Goal: Task Accomplishment & Management: Complete application form

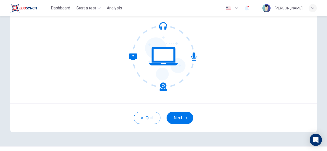
scroll to position [51, 0]
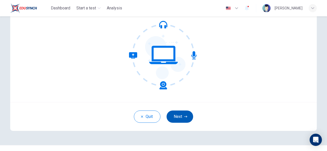
click at [185, 115] on button "Next" at bounding box center [179, 117] width 27 height 12
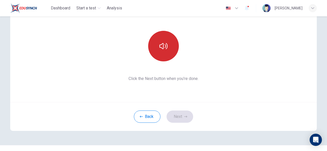
click at [165, 45] on icon "button" at bounding box center [163, 46] width 8 height 8
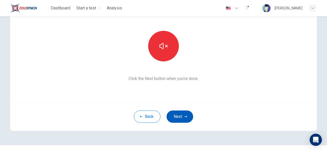
click at [181, 113] on button "Next" at bounding box center [179, 117] width 27 height 12
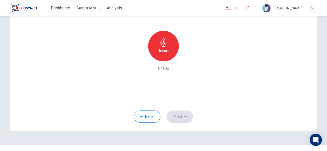
click at [154, 42] on div "Record" at bounding box center [163, 46] width 31 height 31
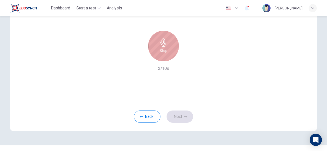
click at [162, 45] on icon "button" at bounding box center [163, 43] width 6 height 8
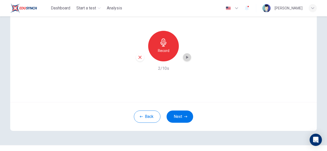
click at [186, 57] on icon "button" at bounding box center [187, 57] width 2 height 3
drag, startPoint x: 174, startPoint y: 117, endPoint x: 275, endPoint y: 51, distance: 120.3
click at [275, 51] on div "Use this screen to make sure your microphone is working. Click the record butto…" at bounding box center [163, 41] width 306 height 123
click at [180, 115] on button "Next" at bounding box center [179, 117] width 27 height 12
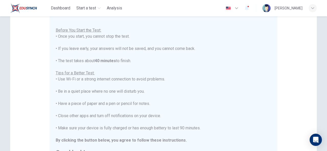
scroll to position [132, 0]
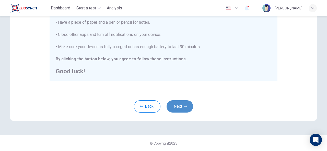
click at [182, 107] on button "Next" at bounding box center [179, 107] width 27 height 12
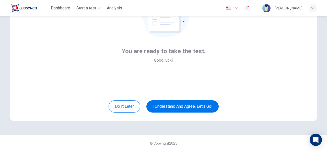
scroll to position [43, 0]
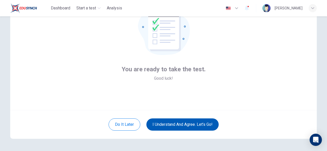
click at [185, 121] on button "I understand and agree. Let’s go!" at bounding box center [182, 125] width 72 height 12
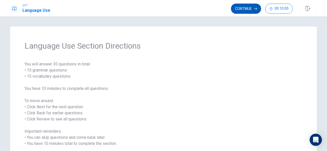
click at [252, 9] on button "Continue" at bounding box center [246, 9] width 30 height 10
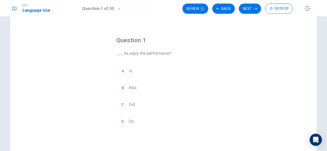
scroll to position [11, 0]
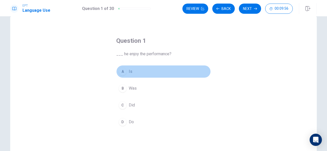
click at [127, 73] on button "A Is" at bounding box center [163, 71] width 94 height 13
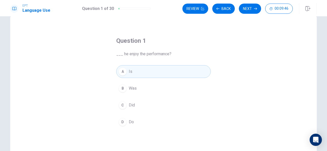
click at [250, 56] on div "Question 1 ___ he enjoy the performance? A Is B Was C Did D Do" at bounding box center [163, 104] width 306 height 177
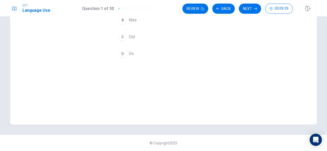
scroll to position [0, 0]
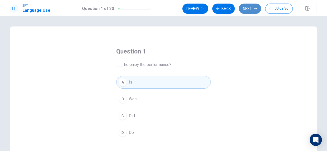
click at [245, 5] on button "Next" at bounding box center [250, 9] width 22 height 10
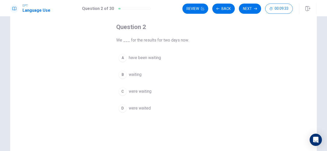
scroll to position [25, 0]
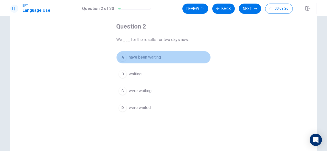
click at [155, 59] on span "have been waiting" at bounding box center [145, 57] width 32 height 6
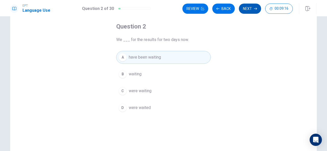
click at [249, 8] on button "Next" at bounding box center [250, 9] width 22 height 10
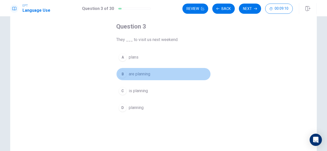
click at [140, 72] on span "are planning" at bounding box center [139, 74] width 21 height 6
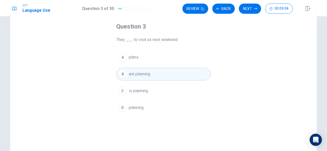
click at [184, 57] on button "A plans" at bounding box center [163, 57] width 94 height 13
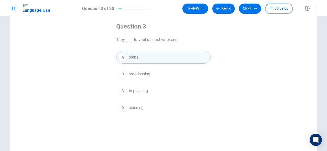
click at [157, 77] on button "B are planning" at bounding box center [163, 74] width 94 height 13
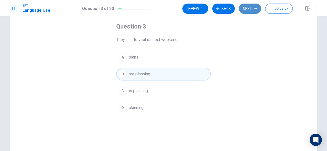
click at [244, 6] on button "Next" at bounding box center [250, 9] width 22 height 10
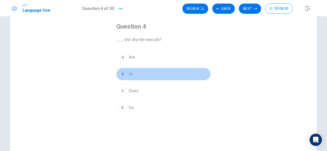
click at [125, 73] on button "B Is" at bounding box center [163, 74] width 94 height 13
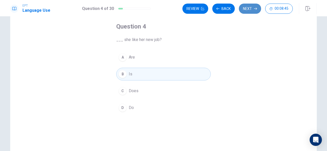
click at [250, 6] on button "Next" at bounding box center [250, 9] width 22 height 10
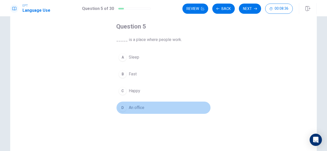
click at [142, 106] on span "An office" at bounding box center [137, 108] width 16 height 6
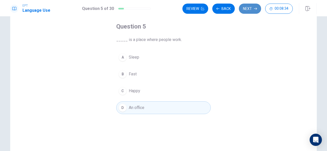
click at [243, 7] on button "Next" at bounding box center [250, 9] width 22 height 10
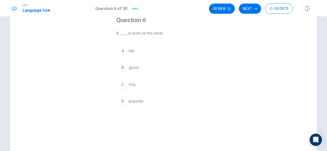
scroll to position [32, 0]
drag, startPoint x: 162, startPoint y: 33, endPoint x: 130, endPoint y: 35, distance: 32.7
click at [127, 33] on span "A ___ is worn on the wrist." at bounding box center [163, 33] width 94 height 6
drag, startPoint x: 125, startPoint y: 33, endPoint x: 153, endPoint y: 28, distance: 28.2
click at [153, 28] on div "Question 6 A ___ is worn on the wrist." at bounding box center [163, 26] width 94 height 20
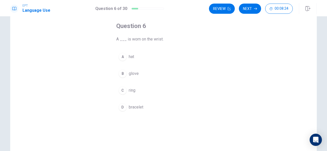
scroll to position [26, 0]
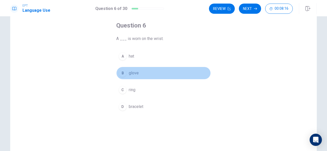
click at [135, 71] on span "glove" at bounding box center [134, 73] width 10 height 6
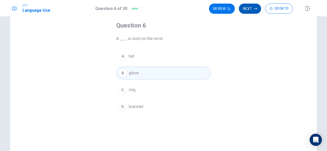
click at [254, 8] on icon "button" at bounding box center [255, 8] width 3 height 3
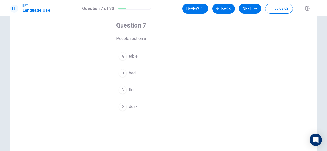
click at [133, 39] on span "People rest on a ___." at bounding box center [163, 39] width 94 height 6
drag, startPoint x: 134, startPoint y: 39, endPoint x: 126, endPoint y: 42, distance: 8.8
click at [125, 41] on span "People rest on a ___." at bounding box center [163, 39] width 94 height 6
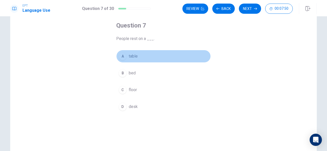
click at [132, 58] on span "table" at bounding box center [133, 56] width 9 height 6
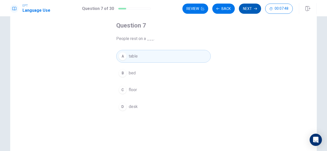
click at [244, 6] on button "Next" at bounding box center [250, 9] width 22 height 10
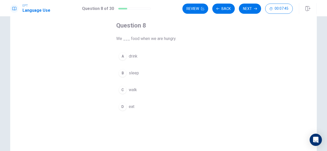
click at [249, 45] on div "Question 8 We ___ food when we are hungry. A drink B sleep C walk D eat" at bounding box center [163, 89] width 306 height 177
click at [130, 106] on span "eat" at bounding box center [132, 107] width 6 height 6
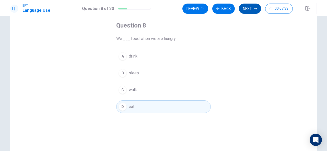
click at [247, 7] on button "Next" at bounding box center [250, 9] width 22 height 10
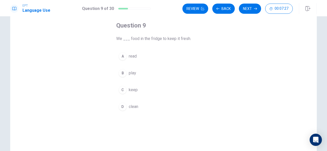
click at [132, 89] on span "keep" at bounding box center [133, 90] width 9 height 6
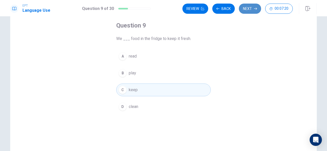
click at [252, 6] on button "Next" at bounding box center [250, 9] width 22 height 10
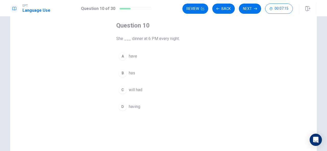
click at [137, 70] on button "B has" at bounding box center [163, 73] width 94 height 13
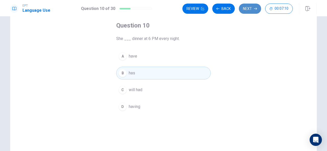
click at [249, 9] on button "Next" at bounding box center [250, 9] width 22 height 10
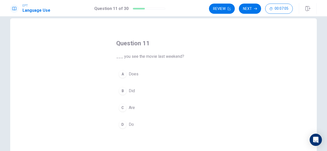
scroll to position [11, 0]
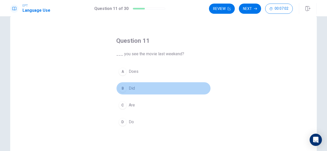
click at [129, 88] on span "Did" at bounding box center [132, 89] width 6 height 6
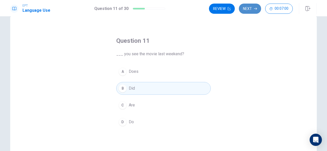
click at [247, 7] on button "Next" at bounding box center [250, 9] width 22 height 10
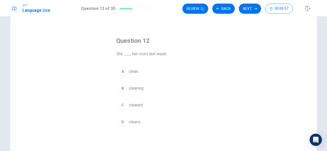
click at [134, 120] on span "cleans" at bounding box center [135, 122] width 12 height 6
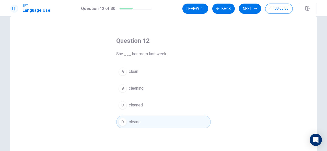
click at [149, 102] on button "C cleaned" at bounding box center [163, 105] width 94 height 13
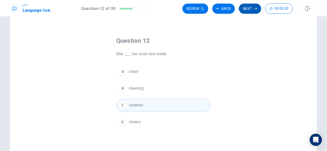
click at [250, 7] on button "Next" at bounding box center [250, 9] width 22 height 10
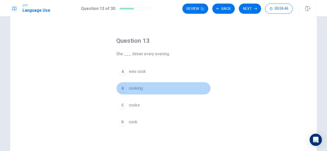
click at [139, 89] on span "cooking" at bounding box center [136, 89] width 14 height 6
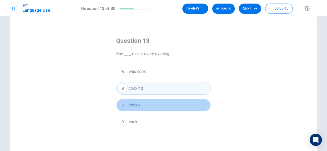
click at [135, 103] on span "cooks" at bounding box center [134, 105] width 11 height 6
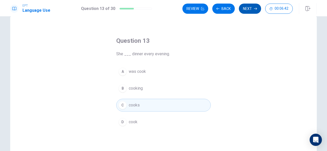
click at [247, 8] on button "Next" at bounding box center [250, 9] width 22 height 10
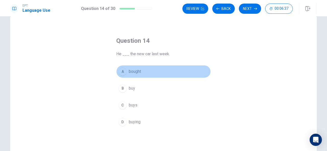
click at [140, 71] on button "A bought" at bounding box center [163, 71] width 94 height 13
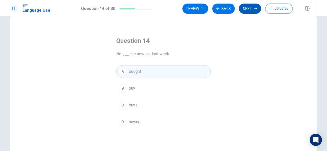
click at [249, 9] on button "Next" at bounding box center [250, 9] width 22 height 10
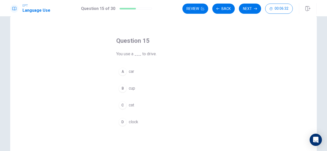
click at [135, 71] on button "A car" at bounding box center [163, 71] width 94 height 13
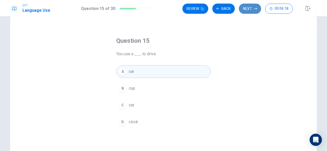
click at [250, 8] on button "Next" at bounding box center [250, 9] width 22 height 10
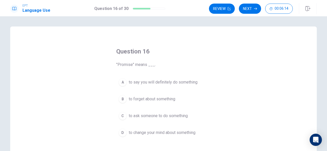
scroll to position [19, 0]
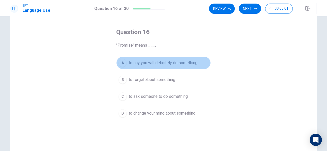
click at [175, 61] on span "to say you will definitely do something" at bounding box center [163, 63] width 69 height 6
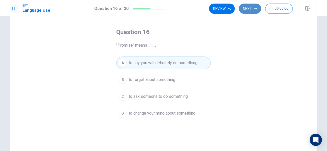
click at [245, 10] on button "Next" at bounding box center [250, 9] width 22 height 10
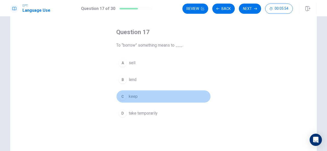
click at [138, 96] on button "C keep" at bounding box center [163, 96] width 94 height 13
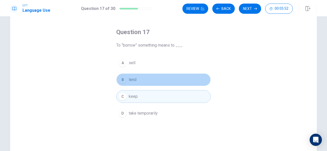
click at [181, 77] on button "B lend" at bounding box center [163, 80] width 94 height 13
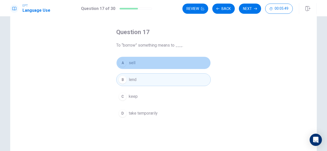
click at [191, 62] on button "A sell" at bounding box center [163, 63] width 94 height 13
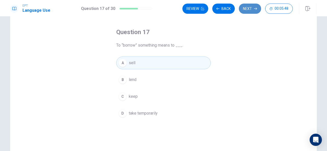
click at [247, 5] on button "Next" at bounding box center [250, 9] width 22 height 10
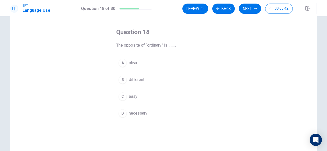
click at [141, 113] on span "necessary" at bounding box center [138, 114] width 19 height 6
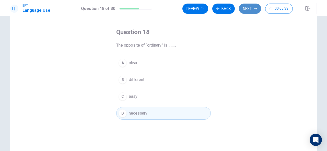
click at [249, 8] on button "Next" at bounding box center [250, 9] width 22 height 10
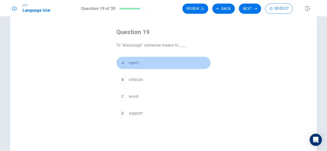
click at [121, 64] on div "A" at bounding box center [122, 63] width 8 height 8
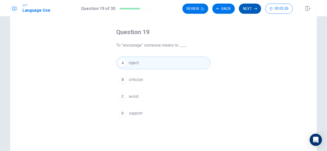
click at [246, 7] on button "Next" at bounding box center [250, 9] width 22 height 10
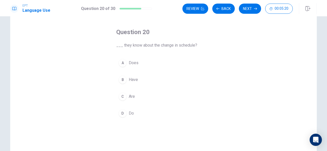
click at [132, 96] on span "Are" at bounding box center [132, 97] width 6 height 6
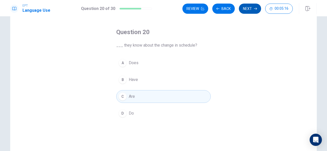
click at [247, 10] on button "Next" at bounding box center [250, 9] width 22 height 10
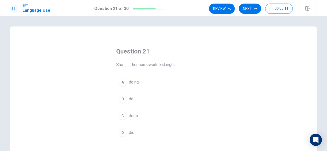
scroll to position [10, 0]
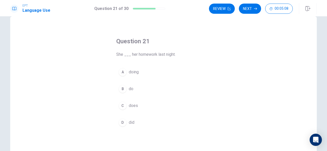
click at [131, 120] on span "did" at bounding box center [132, 123] width 6 height 6
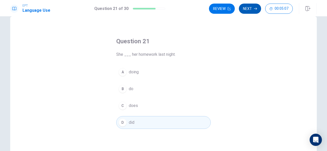
click at [248, 6] on button "Next" at bounding box center [250, 9] width 22 height 10
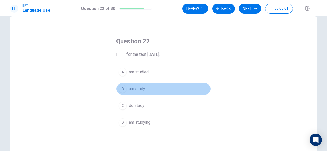
click at [138, 91] on span "am study" at bounding box center [137, 89] width 16 height 6
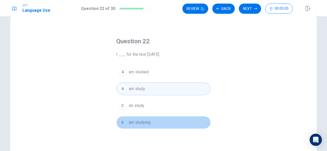
click at [146, 121] on span "am studying" at bounding box center [140, 123] width 22 height 6
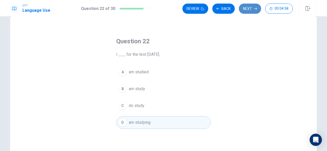
click at [247, 8] on button "Next" at bounding box center [250, 9] width 22 height 10
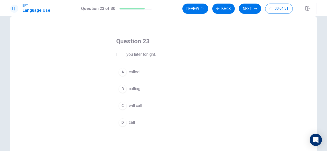
click at [140, 106] on span "will call" at bounding box center [135, 106] width 13 height 6
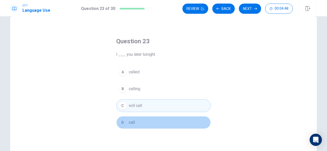
click at [131, 122] on span "call" at bounding box center [132, 123] width 6 height 6
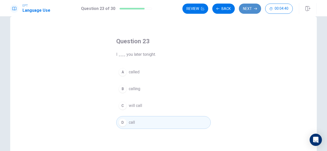
click at [241, 7] on button "Next" at bounding box center [250, 9] width 22 height 10
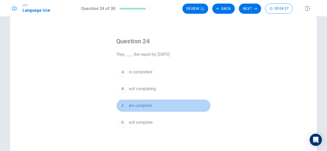
click at [142, 105] on span "are complete" at bounding box center [140, 106] width 23 height 6
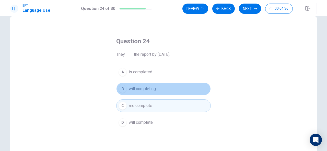
click at [150, 87] on span "will completing" at bounding box center [142, 89] width 27 height 6
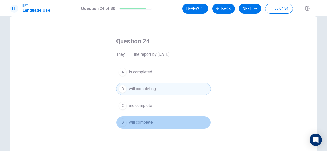
click at [160, 122] on button "D will complete" at bounding box center [163, 122] width 94 height 13
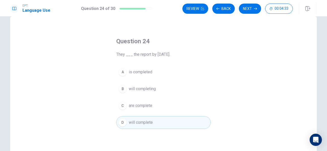
click at [258, 10] on button "Next" at bounding box center [250, 9] width 22 height 10
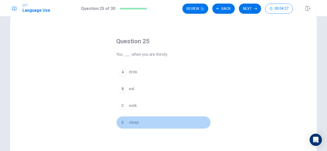
click at [138, 122] on button "D sleep" at bounding box center [163, 122] width 94 height 13
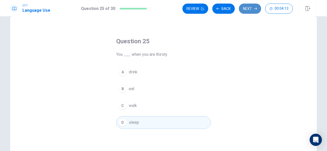
click at [249, 7] on button "Next" at bounding box center [250, 9] width 22 height 10
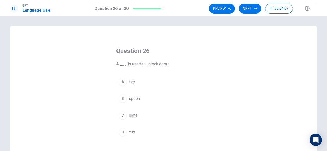
scroll to position [7, 0]
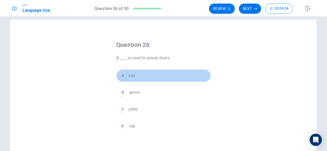
click at [133, 77] on button "A key" at bounding box center [163, 75] width 94 height 13
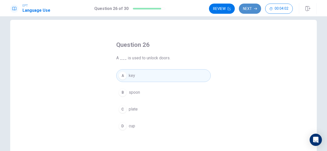
click at [250, 6] on button "Next" at bounding box center [250, 9] width 22 height 10
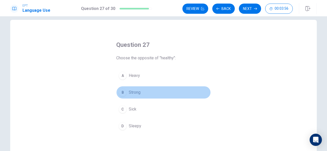
click at [134, 91] on span "Strong" at bounding box center [135, 93] width 12 height 6
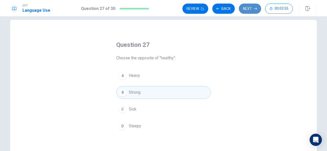
click at [246, 6] on button "Next" at bounding box center [250, 9] width 22 height 10
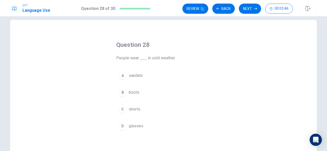
click at [123, 73] on div "A" at bounding box center [122, 76] width 8 height 8
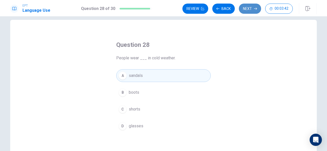
click at [246, 9] on button "Next" at bounding box center [250, 9] width 22 height 10
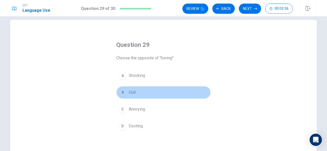
click at [144, 88] on button "B Dull" at bounding box center [163, 92] width 94 height 13
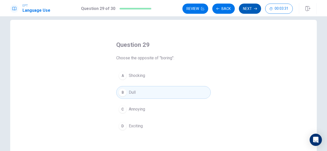
click at [250, 6] on button "Next" at bounding box center [250, 9] width 22 height 10
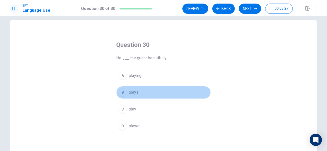
click at [135, 95] on span "plays" at bounding box center [134, 93] width 10 height 6
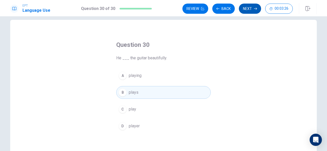
click at [251, 4] on button "Next" at bounding box center [250, 9] width 22 height 10
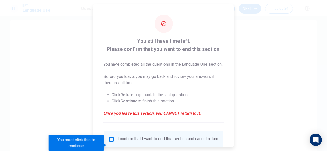
click at [252, 61] on div at bounding box center [163, 75] width 327 height 151
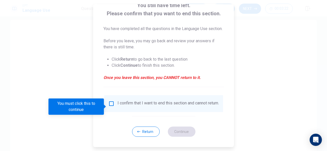
scroll to position [40, 0]
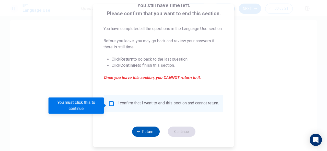
click at [146, 137] on button "Return" at bounding box center [146, 132] width 28 height 10
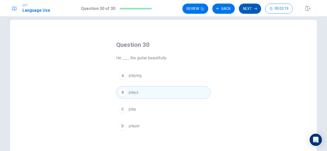
click at [246, 6] on button "Next" at bounding box center [250, 9] width 22 height 10
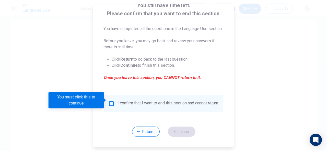
scroll to position [45, 0]
click at [109, 101] on input "You must click this to continue" at bounding box center [111, 104] width 6 height 6
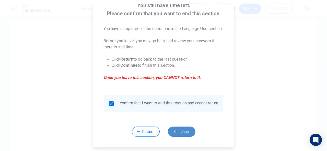
click at [180, 131] on button "Continue" at bounding box center [182, 132] width 28 height 10
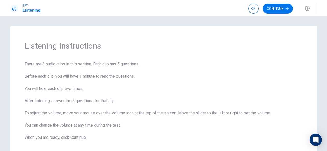
scroll to position [30, 0]
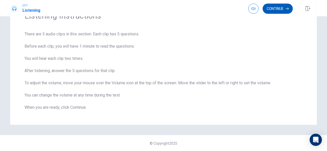
click at [287, 9] on icon "button" at bounding box center [286, 8] width 3 height 3
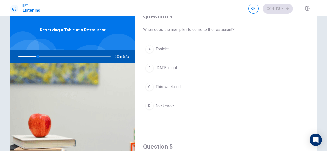
scroll to position [400, 0]
click at [106, 51] on div at bounding box center [63, 57] width 102 height 12
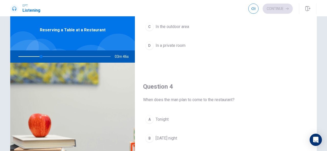
scroll to position [329, 0]
click at [52, 26] on div "Reserving a Table at a Restaurant" at bounding box center [72, 30] width 125 height 41
click at [69, 32] on span "Reserving a Table at a Restaurant" at bounding box center [73, 30] width 66 height 6
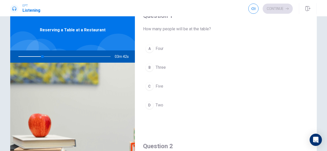
scroll to position [8, 0]
drag, startPoint x: 191, startPoint y: 66, endPoint x: 196, endPoint y: 35, distance: 31.3
click at [196, 35] on div "Question 1 How many people will be at the table? A Four B Three C Five D Two" at bounding box center [226, 66] width 182 height 131
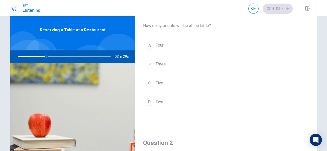
scroll to position [11, 0]
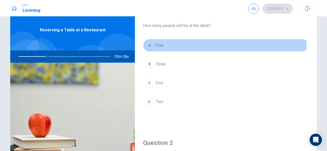
click at [163, 44] on button "A Four" at bounding box center [225, 45] width 165 height 13
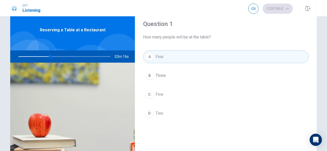
scroll to position [9, 0]
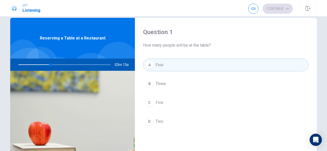
click at [171, 65] on button "A Four" at bounding box center [225, 65] width 165 height 13
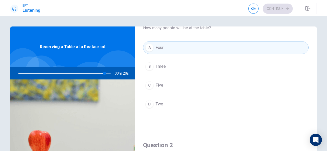
scroll to position [25, 0]
click at [106, 72] on div at bounding box center [63, 73] width 102 height 12
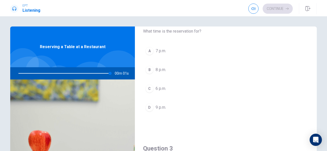
scroll to position [154, 0]
type input "0"
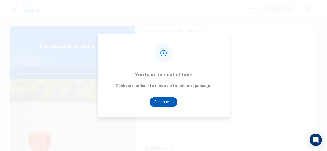
click at [172, 104] on button "Continue" at bounding box center [164, 102] width 28 height 10
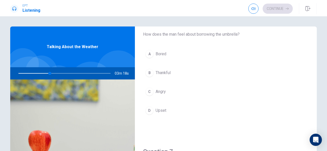
scroll to position [19, 0]
click at [163, 73] on span "Thankful" at bounding box center [163, 73] width 15 height 6
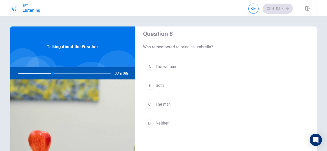
scroll to position [268, 0]
click at [169, 67] on span "The woman" at bounding box center [166, 68] width 20 height 6
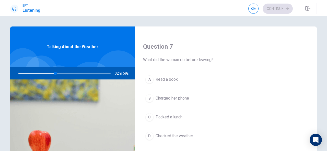
scroll to position [124, 0]
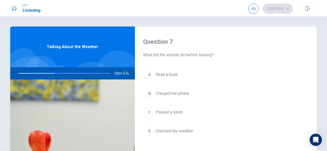
click at [179, 131] on span "Checked the weather" at bounding box center [175, 131] width 38 height 6
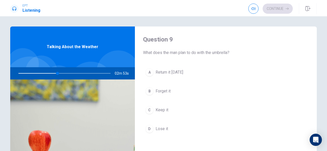
scroll to position [402, 0]
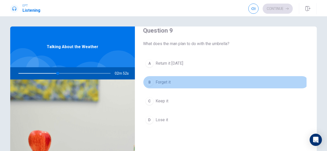
click at [164, 80] on span "Forget it" at bounding box center [163, 82] width 15 height 6
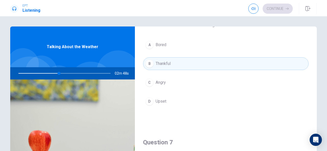
scroll to position [26, 0]
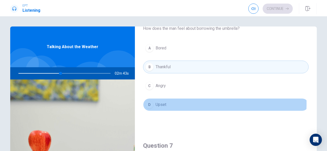
click at [167, 103] on button "D Upset" at bounding box center [225, 105] width 165 height 13
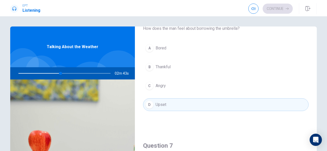
click at [174, 50] on button "A Bored" at bounding box center [225, 48] width 165 height 13
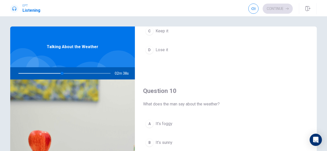
scroll to position [472, 0]
click at [169, 121] on span "It’s foggy" at bounding box center [164, 124] width 17 height 6
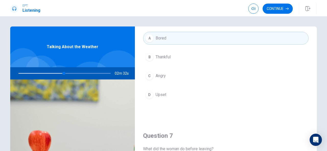
scroll to position [0, 0]
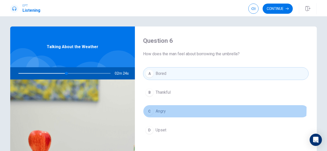
click at [180, 109] on button "C Angry" at bounding box center [225, 111] width 165 height 13
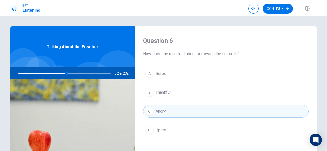
click at [177, 129] on button "D Upset" at bounding box center [225, 130] width 165 height 13
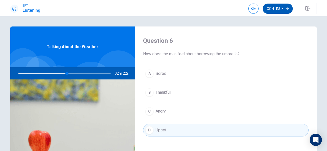
click at [280, 6] on button "Continue" at bounding box center [277, 9] width 30 height 10
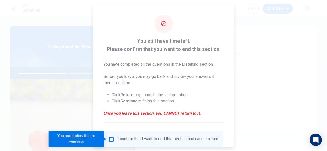
click at [112, 138] on input "You must click this to continue" at bounding box center [111, 139] width 6 height 6
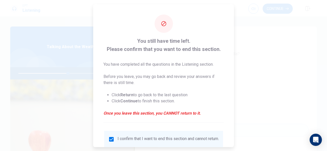
scroll to position [39, 0]
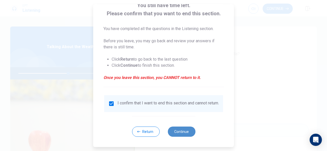
click at [181, 134] on button "Continue" at bounding box center [182, 132] width 28 height 10
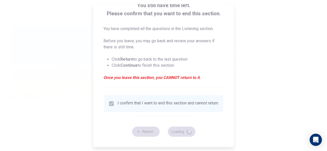
type input "55"
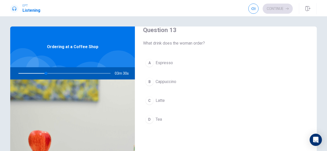
scroll to position [272, 0]
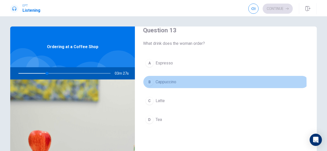
click at [170, 82] on span "Cappuccino" at bounding box center [166, 82] width 21 height 6
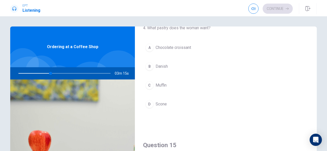
scroll to position [418, 0]
click at [187, 45] on span "Chocolate croissant" at bounding box center [173, 48] width 35 height 6
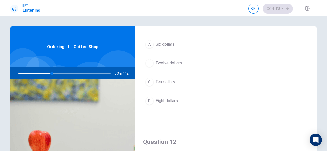
scroll to position [0, 0]
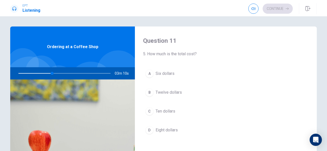
click at [164, 133] on button "D Eight dollars" at bounding box center [225, 130] width 165 height 13
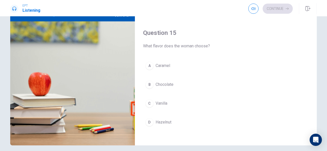
scroll to position [58, 0]
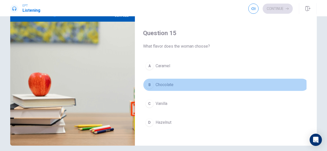
click at [197, 82] on button "B Chocolate" at bounding box center [225, 85] width 165 height 13
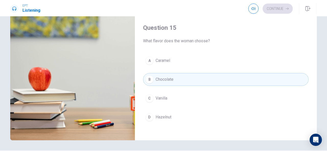
scroll to position [64, 0]
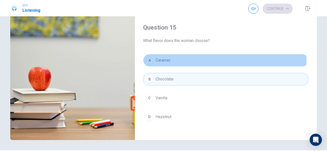
click at [178, 55] on button "A Caramel" at bounding box center [225, 60] width 165 height 13
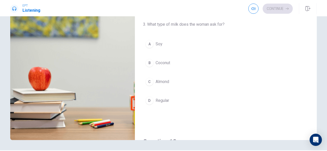
scroll to position [0, 0]
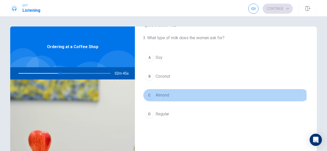
click at [161, 97] on span "Almond" at bounding box center [163, 95] width 14 height 6
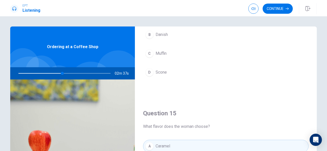
scroll to position [452, 0]
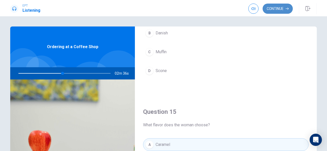
click at [282, 10] on button "Continue" at bounding box center [277, 9] width 30 height 10
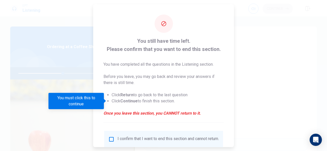
scroll to position [39, 0]
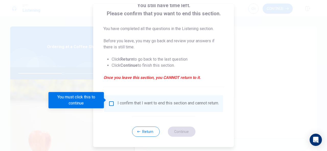
click at [111, 97] on div "I confirm that I want to end this section and cannot return." at bounding box center [163, 103] width 119 height 17
click at [112, 102] on input "You must click this to continue" at bounding box center [111, 104] width 6 height 6
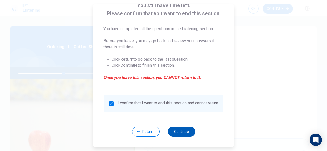
click at [184, 132] on button "Continue" at bounding box center [182, 132] width 28 height 10
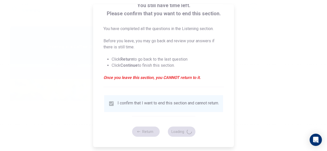
type input "50"
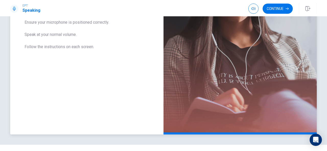
scroll to position [0, 0]
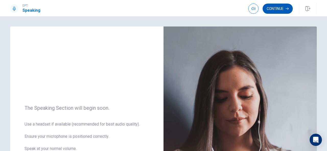
click at [275, 12] on button "Continue" at bounding box center [277, 9] width 30 height 10
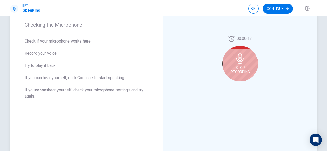
scroll to position [77, 0]
click at [244, 57] on icon at bounding box center [240, 58] width 10 height 10
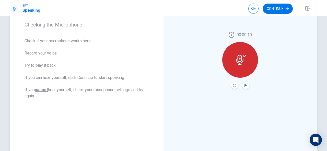
click at [244, 85] on icon "Play Audio" at bounding box center [245, 85] width 3 height 3
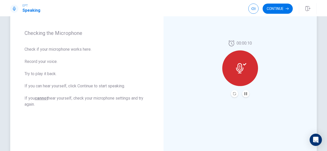
scroll to position [69, 0]
click at [275, 9] on button "Continue" at bounding box center [277, 9] width 30 height 10
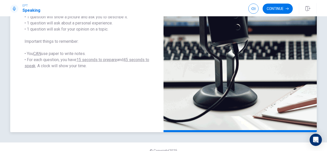
scroll to position [118, 0]
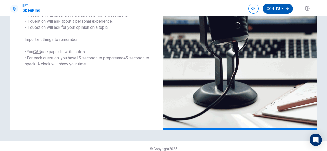
click at [274, 8] on button "Continue" at bounding box center [277, 9] width 30 height 10
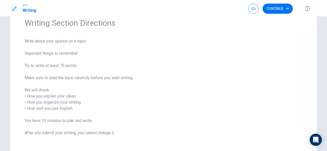
scroll to position [22, 0]
click at [280, 10] on button "Continue" at bounding box center [277, 9] width 30 height 10
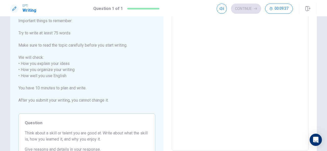
scroll to position [33, 0]
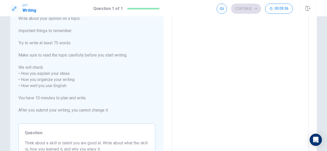
click at [220, 48] on textarea at bounding box center [240, 86] width 130 height 142
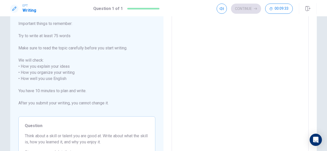
scroll to position [40, 0]
type textarea "I"
type textarea "x"
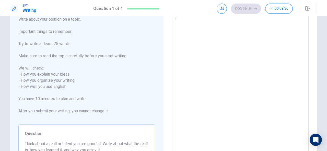
type textarea "I"
type textarea "x"
type textarea "I l"
type textarea "x"
type textarea "I li"
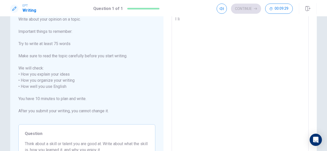
type textarea "x"
type textarea "I l"
type textarea "x"
type textarea "I"
type textarea "x"
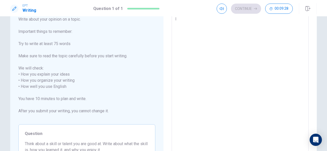
type textarea "I"
type textarea "x"
type textarea "M"
type textarea "x"
type textarea "My"
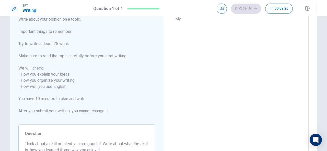
type textarea "x"
type textarea "My"
type textarea "x"
type textarea "My f"
type textarea "x"
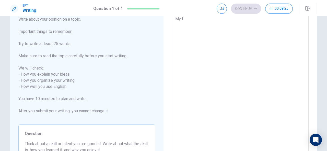
type textarea "My fa"
type textarea "x"
type textarea "My fac"
type textarea "x"
type textarea "My fa"
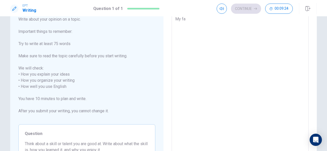
type textarea "x"
type textarea "My f"
type textarea "x"
type textarea "My"
type textarea "x"
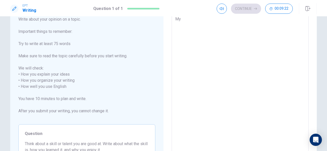
type textarea "My"
type textarea "x"
type textarea "M"
type textarea "x"
type textarea "I"
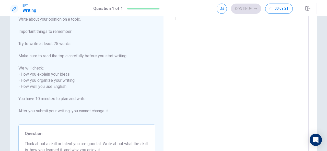
type textarea "x"
type textarea "I"
type textarea "x"
type textarea "I l"
type textarea "x"
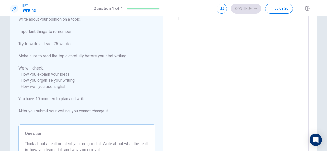
type textarea "I li"
type textarea "x"
type textarea "I lik"
type textarea "x"
type textarea "I like"
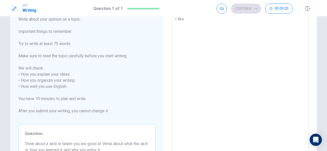
type textarea "x"
type textarea "I like"
type textarea "x"
type textarea "I like r"
type textarea "x"
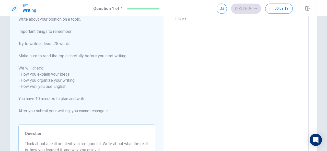
type textarea "I like re"
type textarea "x"
type textarea "I like rea"
type textarea "x"
type textarea "I like read"
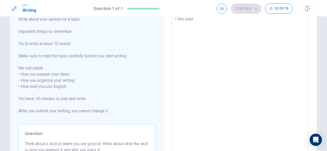
type textarea "x"
type textarea "I like readi"
type textarea "x"
type textarea "I like readin"
type textarea "x"
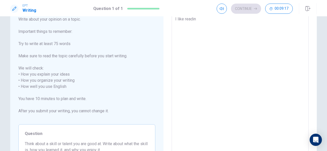
type textarea "I like reading"
type textarea "x"
type textarea "I like reading"
type textarea "x"
type textarea "I like reading b"
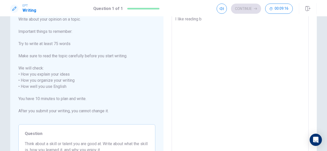
type textarea "x"
type textarea "I like reading bo"
type textarea "x"
type textarea "I like reading boo"
type textarea "x"
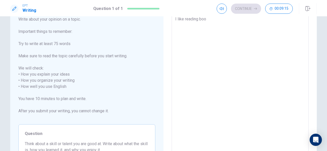
type textarea "I like reading book"
type textarea "x"
type textarea "I like reading book"
type textarea "x"
type textarea "I like reading book"
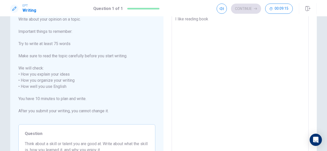
type textarea "x"
type textarea "I like reading book."
type textarea "x"
type textarea "I like reading book."
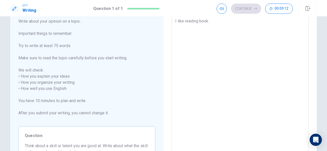
type textarea "x"
type textarea "I like reading book. M"
type textarea "x"
type textarea "I like reading book. MY"
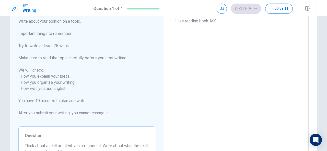
type textarea "x"
type textarea "I like reading book. MY"
type textarea "x"
type textarea "I like reading book. MY"
type textarea "x"
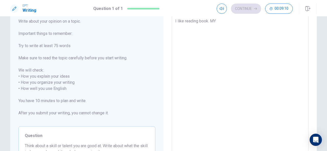
type textarea "I like reading book. M"
type textarea "x"
type textarea "I like reading book. Mu"
type textarea "x"
type textarea "I like reading book. M"
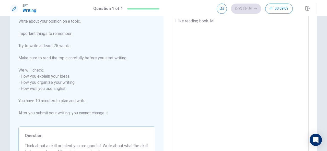
type textarea "x"
type textarea "I like reading book. My"
type textarea "x"
type textarea "I like reading book. My"
type textarea "x"
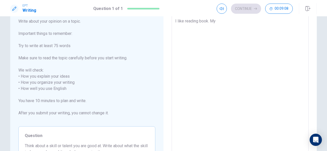
type textarea "I like reading book. My"
type textarea "x"
type textarea "I like reading book. M"
type textarea "x"
type textarea "I like reading book."
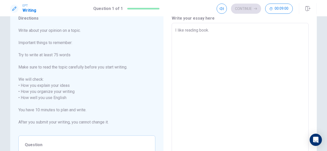
scroll to position [0, 0]
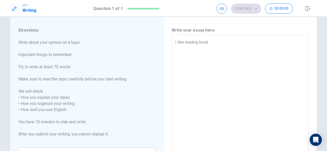
type textarea "x"
type textarea "I like reading book."
type textarea "x"
type textarea "I like reading book"
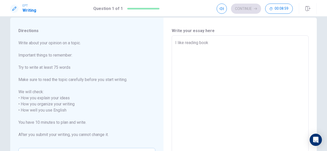
type textarea "x"
type textarea "I like reading boo"
type textarea "x"
type textarea "I like reading bo"
type textarea "x"
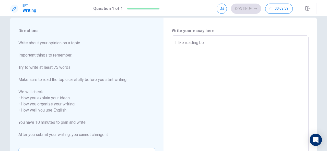
type textarea "I like reading b"
type textarea "x"
type textarea "I like reading"
type textarea "x"
type textarea "I like reading"
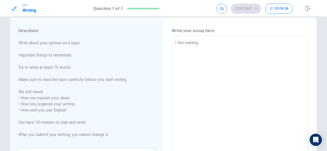
type textarea "x"
type textarea "I like readin"
type textarea "x"
type textarea "I like readi"
type textarea "x"
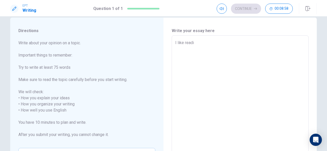
type textarea "I like read"
type textarea "x"
type textarea "I like rea"
type textarea "x"
type textarea "I like re"
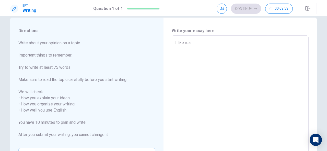
type textarea "x"
type textarea "I like r"
type textarea "x"
type textarea "I like"
type textarea "x"
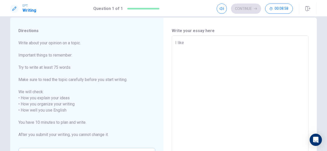
type textarea "I like"
type textarea "x"
type textarea "I lik"
type textarea "x"
type textarea "I li"
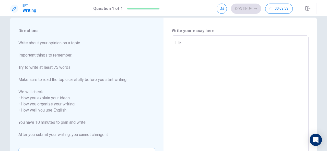
type textarea "x"
type textarea "I l"
type textarea "x"
type textarea "I"
type textarea "x"
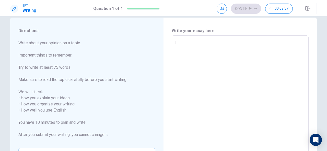
type textarea "I a"
type textarea "x"
type textarea "I am"
type textarea "x"
type textarea "I am"
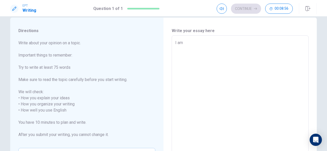
type textarea "x"
type textarea "I am g"
type textarea "x"
type textarea "I am go"
type textarea "x"
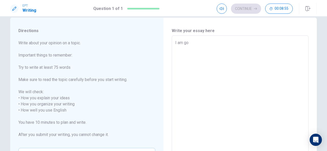
type textarea "I am goo"
type textarea "x"
type textarea "I am good"
type textarea "x"
type textarea "I am good"
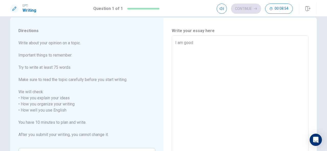
type textarea "x"
type textarea "I am good a"
type textarea "x"
type textarea "I am good at"
type textarea "x"
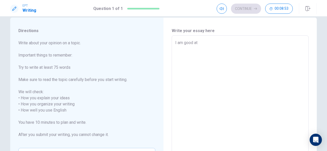
type textarea "I am good at"
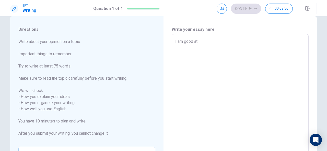
scroll to position [10, 0]
type textarea "x"
type textarea "I am good at d"
type textarea "x"
type textarea "I am good at di"
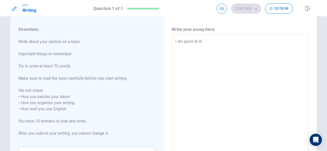
type textarea "x"
type textarea "I am good at d"
type textarea "x"
type textarea "I am good at dr"
type textarea "x"
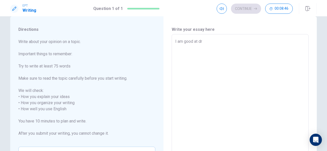
type textarea "I am good at dri"
type textarea "x"
type textarea "I am good at [GEOGRAPHIC_DATA]"
type textarea "x"
type textarea "I am good at drive"
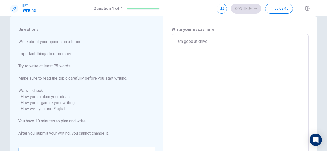
type textarea "x"
type textarea "I am good at drive."
type textarea "x"
type textarea "I am good at drive."
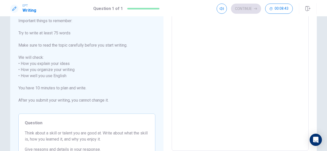
type textarea "x"
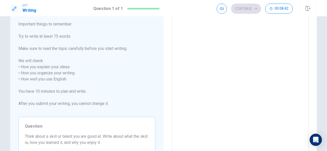
type textarea "I am good at drive. I"
type textarea "x"
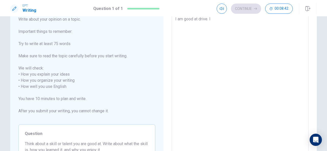
type textarea "I am good at drive. I"
type textarea "x"
type textarea "I am good at drive. I w"
type textarea "x"
type textarea "I am good at drive. I"
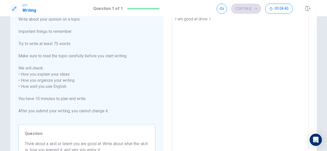
type textarea "x"
type textarea "I am good at drive. I a"
type textarea "x"
type textarea "I am good at drive. I am"
type textarea "x"
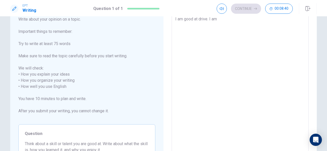
type textarea "I am good at drive. I am"
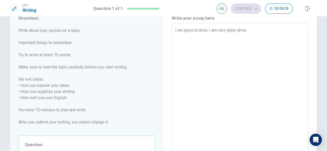
scroll to position [22, 0]
click at [208, 29] on textarea "I am good at drive. I am very enjoy drive." at bounding box center [240, 98] width 130 height 142
click at [205, 29] on textarea "I am good at drive. I am very enjoy drive." at bounding box center [240, 98] width 130 height 142
drag, startPoint x: 205, startPoint y: 29, endPoint x: 209, endPoint y: 29, distance: 3.4
click at [210, 30] on textarea "I am good at drive. I am very enjoy drive." at bounding box center [240, 98] width 130 height 142
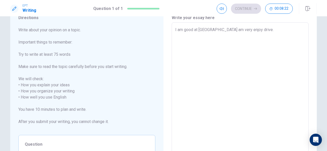
click at [204, 29] on textarea "I am good at [GEOGRAPHIC_DATA] am very enjoy drive." at bounding box center [240, 98] width 130 height 142
click at [206, 31] on textarea "I am good at [GEOGRAPHIC_DATA] am very enjoy drive." at bounding box center [240, 98] width 130 height 142
click at [214, 30] on textarea "I am good at drive and am very enjoy drive." at bounding box center [240, 98] width 130 height 142
click at [215, 31] on textarea "I am good at drive and am very enjoy drive." at bounding box center [240, 98] width 130 height 142
click at [266, 29] on textarea "I am good at drive and I am very enjoy drive." at bounding box center [240, 98] width 130 height 142
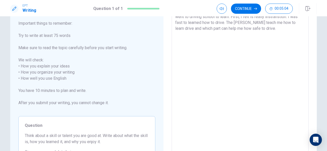
scroll to position [40, 0]
drag, startPoint x: 246, startPoint y: 30, endPoint x: 234, endPoint y: 31, distance: 11.8
click at [234, 31] on textarea "I am good at drive and I am very enjoy drive. In may, my cousin and I went to d…" at bounding box center [240, 79] width 130 height 142
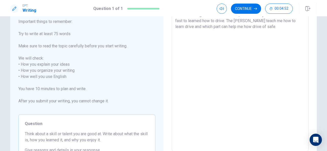
scroll to position [42, 0]
click at [259, 36] on textarea "I am good at drive and I am very enjoy drive. In may, my cousin and I went to d…" at bounding box center [240, 77] width 130 height 142
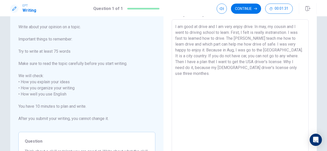
scroll to position [25, 0]
click at [276, 56] on textarea "I am good at drive and I am very enjoy drive. In may, my cousin and I went to d…" at bounding box center [240, 94] width 130 height 142
click at [257, 72] on textarea "I am good at drive and I am very enjoy drive. In may, my cousin and I went to d…" at bounding box center [240, 94] width 130 height 142
click at [271, 66] on textarea "I am good at drive and I am very enjoy drive. In may, my cousin and I went to d…" at bounding box center [240, 94] width 130 height 142
click at [175, 23] on div "I am good at drive and I am very enjoy drive. In may, my cousin and I went to d…" at bounding box center [240, 94] width 137 height 150
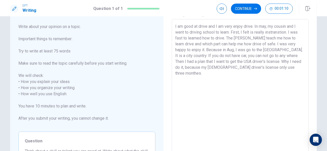
click at [173, 25] on div "I am good at drive and I am very enjoy drive. In may, my cousin and I went to d…" at bounding box center [240, 94] width 137 height 150
click at [173, 26] on div "I am good at drive and I am very enjoy drive. In may, my cousin and I went to d…" at bounding box center [240, 94] width 137 height 150
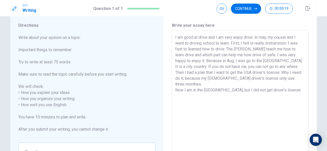
scroll to position [15, 0]
click at [197, 81] on textarea "I am good at drive and I am very enjoy drive. In may, my cousin and I went to d…" at bounding box center [240, 105] width 130 height 142
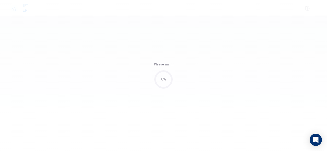
scroll to position [0, 0]
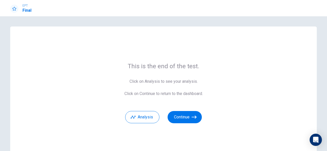
click at [189, 111] on div "Analysis Continue" at bounding box center [163, 114] width 78 height 18
click at [189, 115] on button "Continue" at bounding box center [185, 117] width 34 height 12
